Goal: Task Accomplishment & Management: Use online tool/utility

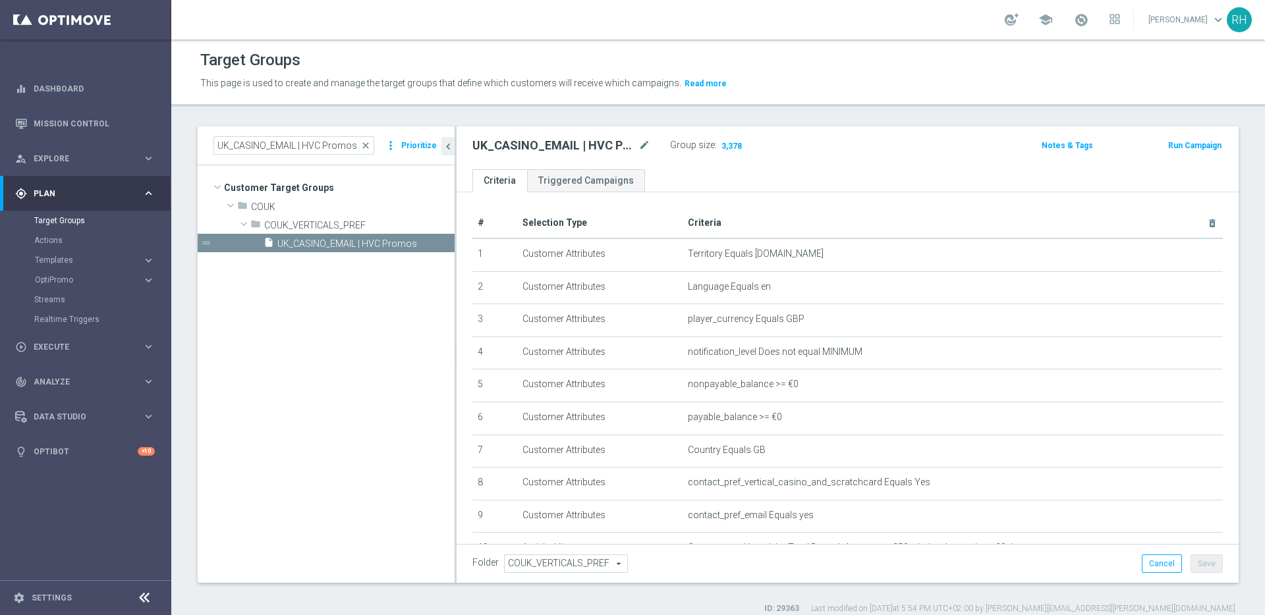
scroll to position [161, 0]
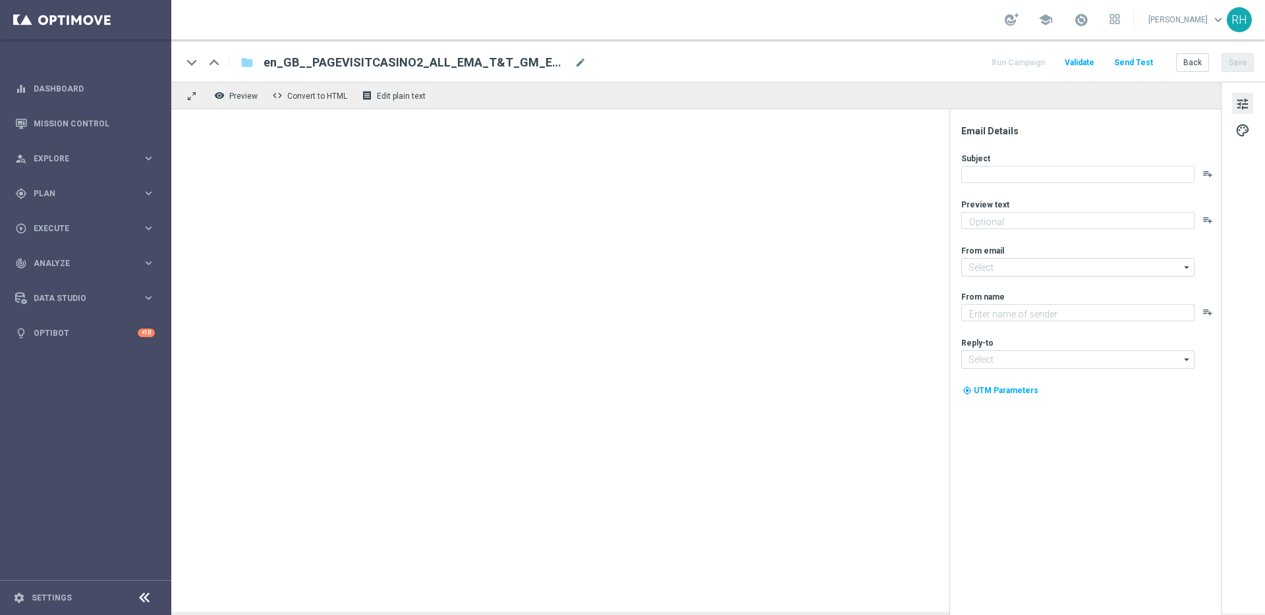
type textarea "You’ve visited Casino – here’s what’s inside."
type input "[EMAIL_ADDRESS][DOMAIN_NAME]"
type textarea "Lottoland"
type input "[EMAIL_ADDRESS][DOMAIN_NAME]"
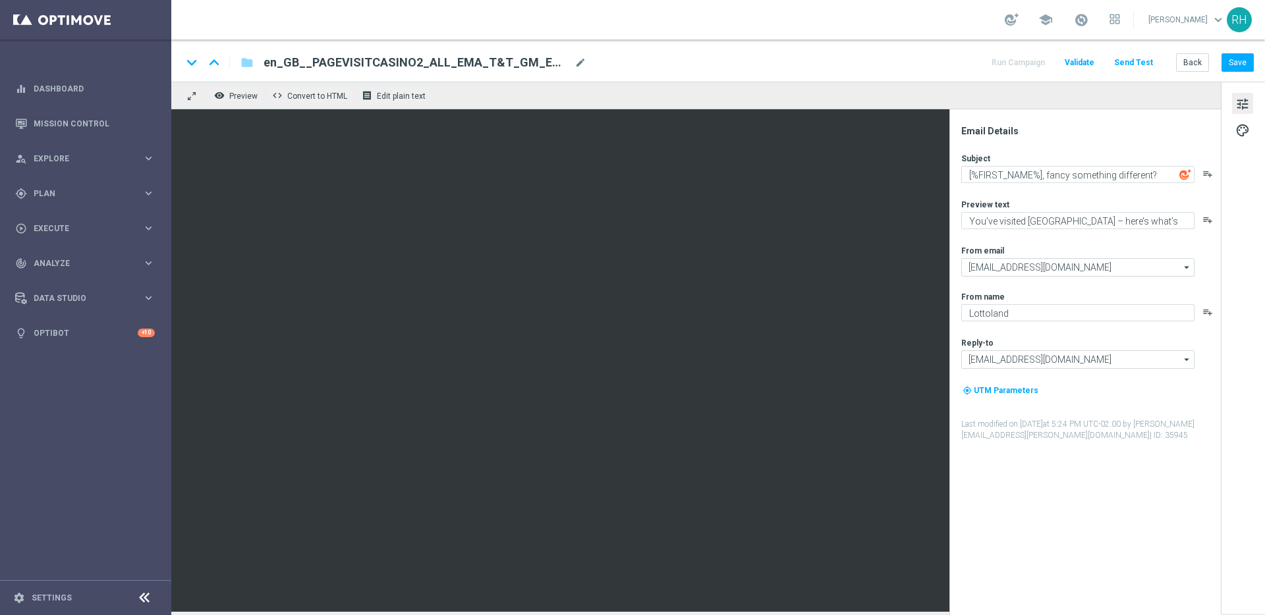
click at [1096, 246] on div "From email" at bounding box center [1090, 250] width 258 height 11
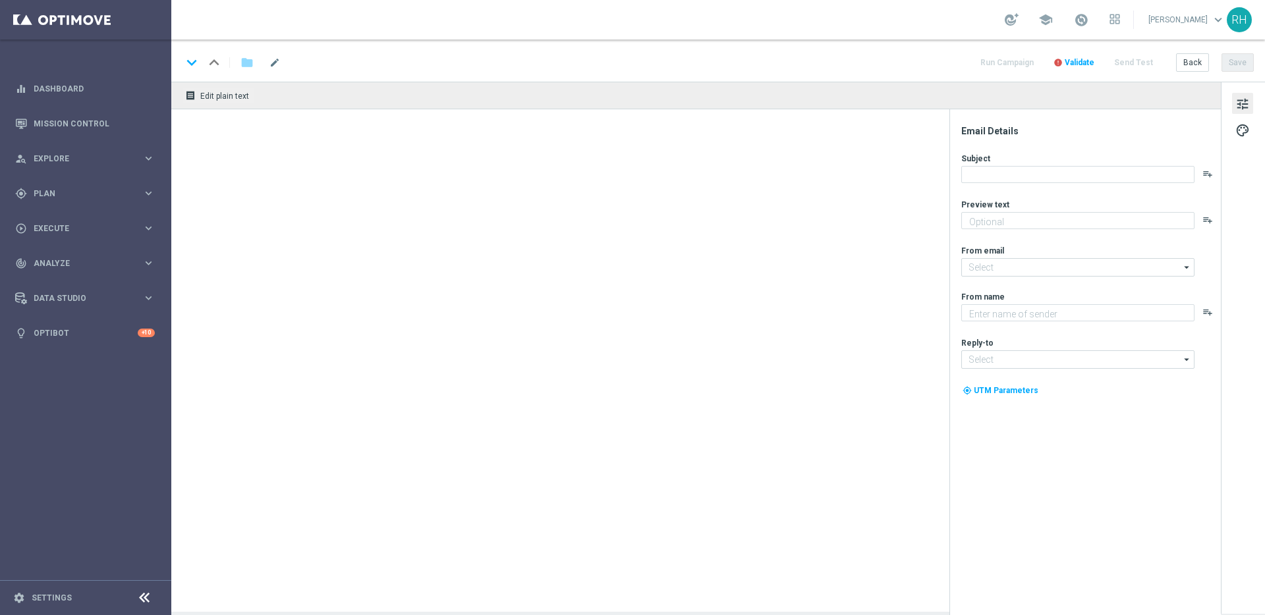
type textarea "Make your first move in [GEOGRAPHIC_DATA]"
type input "[EMAIL_ADDRESS][DOMAIN_NAME]"
type textarea "Lottoland"
type input "[EMAIL_ADDRESS][DOMAIN_NAME]"
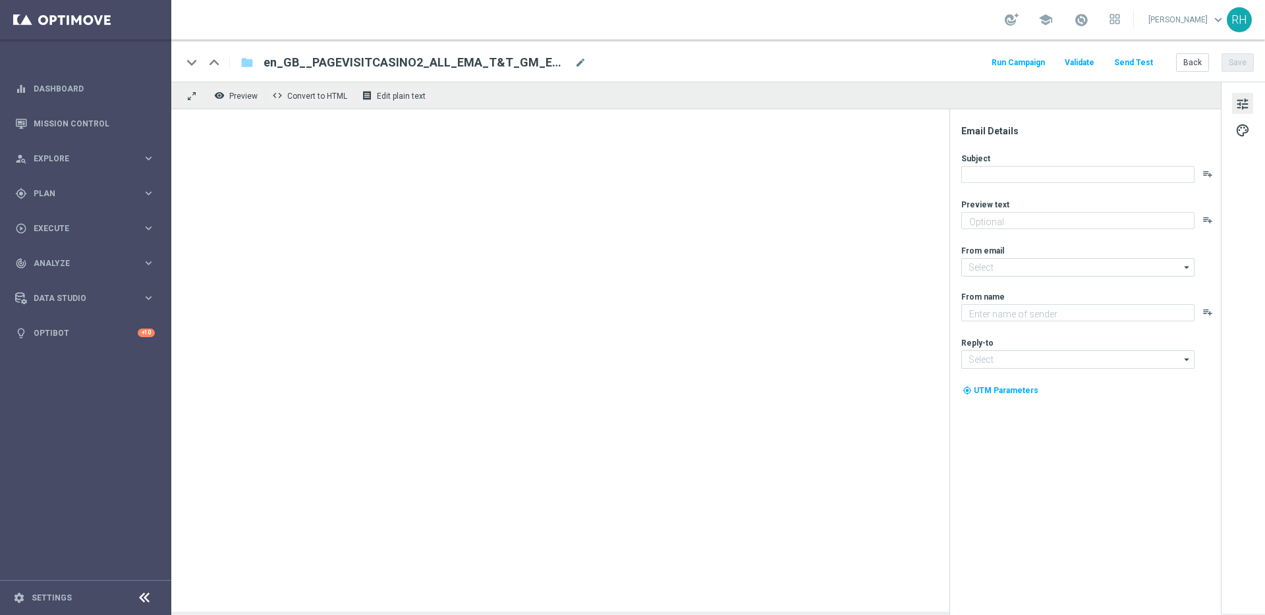
type textarea "Make your first move in [GEOGRAPHIC_DATA]"
type input "[EMAIL_ADDRESS][DOMAIN_NAME]"
type textarea "Lottoland"
type input "[EMAIL_ADDRESS][DOMAIN_NAME]"
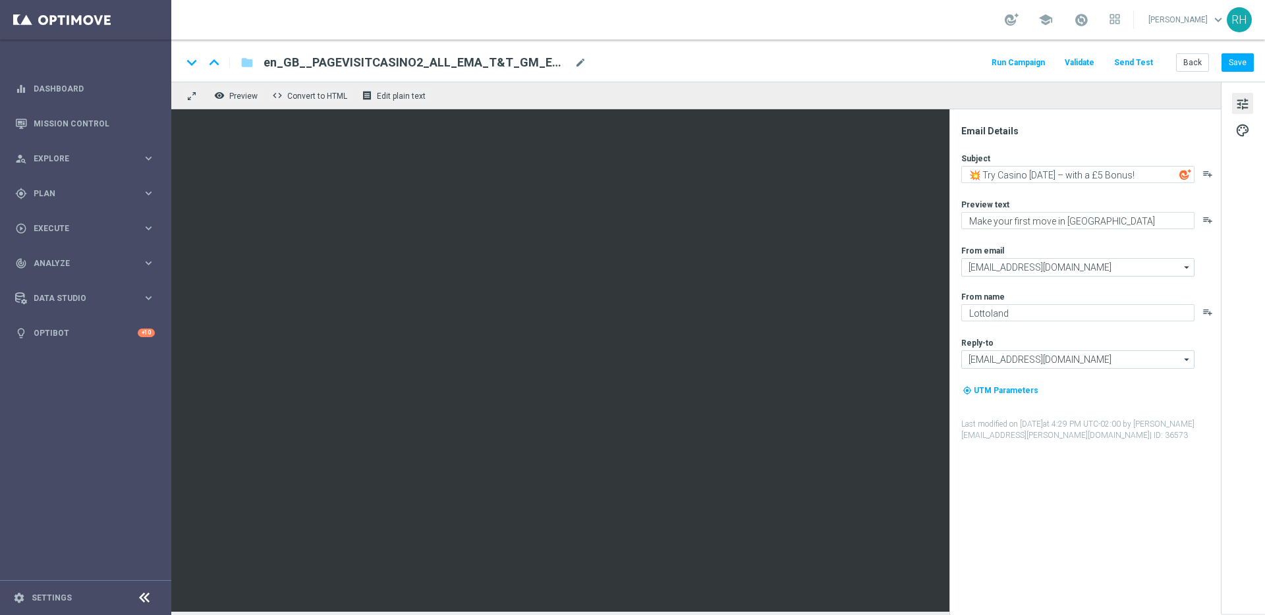
click at [1120, 107] on div "remove_red_eye Preview code Convert to HTML receipt Edit plain text" at bounding box center [695, 96] width 1049 height 28
click at [995, 224] on textarea "Make your first move in [GEOGRAPHIC_DATA]" at bounding box center [1077, 220] width 233 height 17
